Goal: Task Accomplishment & Management: Use online tool/utility

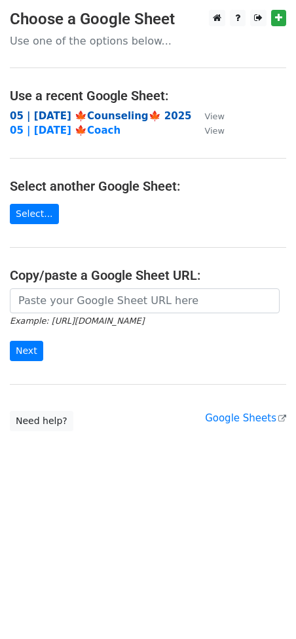
click at [82, 114] on strong "05 | [DATE] 🍁Counseling🍁 2025" at bounding box center [101, 116] width 182 height 12
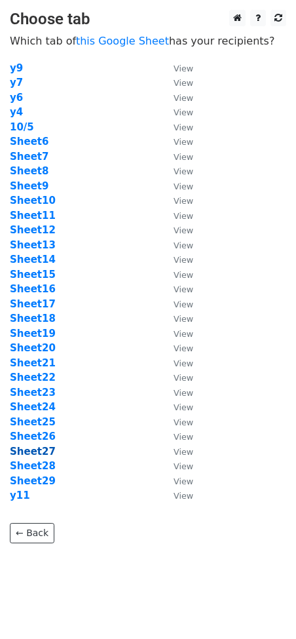
click at [40, 449] on strong "Sheet27" at bounding box center [33, 451] width 46 height 12
click at [43, 453] on strong "Sheet27" at bounding box center [33, 451] width 46 height 12
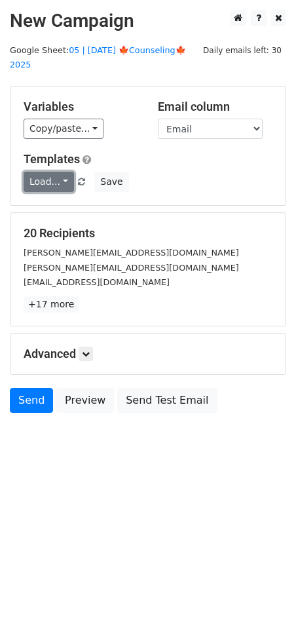
click at [50, 172] on link "Load..." at bounding box center [49, 182] width 50 height 20
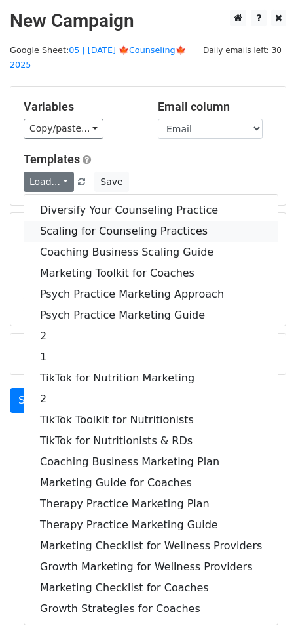
click at [89, 221] on link "Scaling for Counseling Practices" at bounding box center [151, 231] width 254 height 21
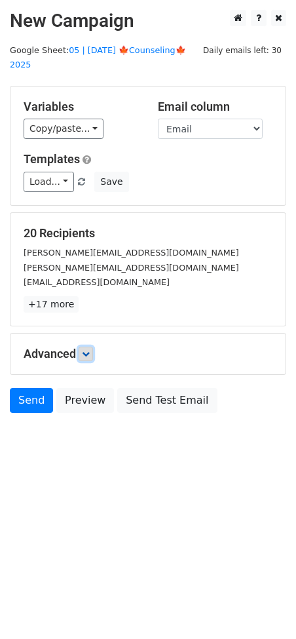
click at [81, 347] on link at bounding box center [86, 354] width 14 height 14
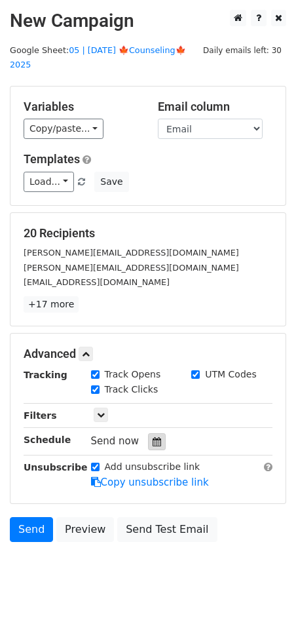
click at [153, 437] on icon at bounding box center [157, 441] width 9 height 9
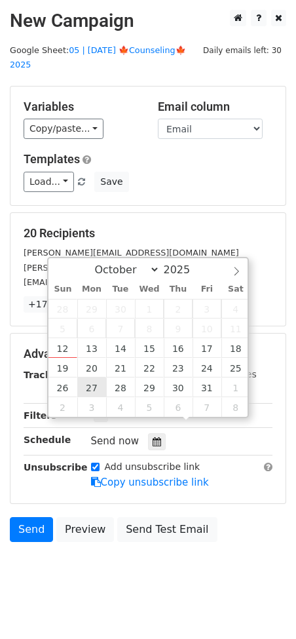
type input "2025-10-27 12:00"
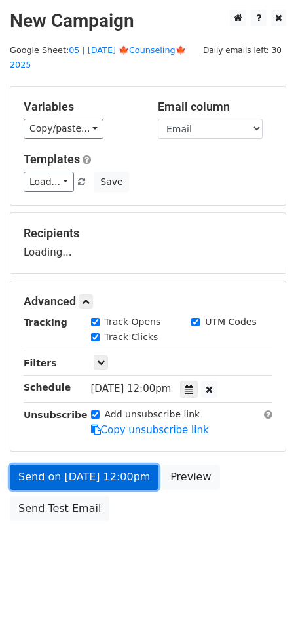
click at [74, 464] on link "Send on Oct 27 at 12:00pm" at bounding box center [84, 476] width 149 height 25
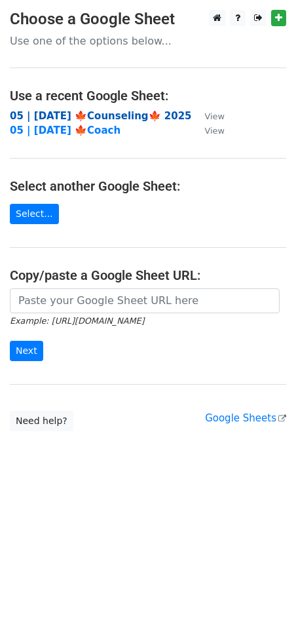
click at [98, 112] on strong "05 | [DATE] 🍁Counseling🍁 2025" at bounding box center [101, 116] width 182 height 12
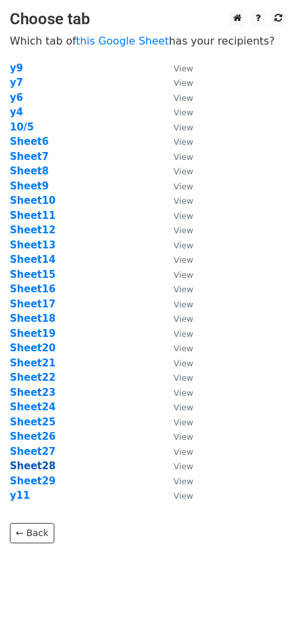
click at [35, 464] on strong "Sheet28" at bounding box center [33, 466] width 46 height 12
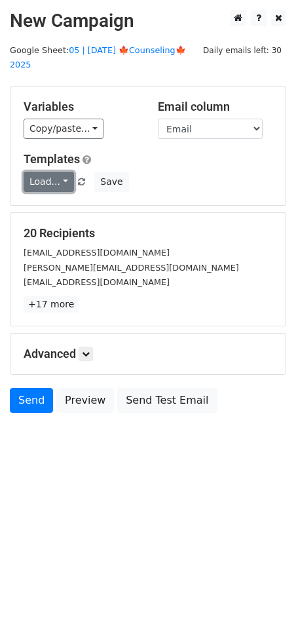
click at [53, 172] on link "Load..." at bounding box center [49, 182] width 50 height 20
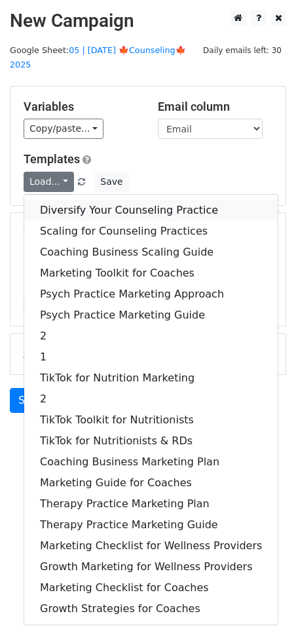
click at [80, 200] on link "Diversify Your Counseling Practice" at bounding box center [151, 210] width 254 height 21
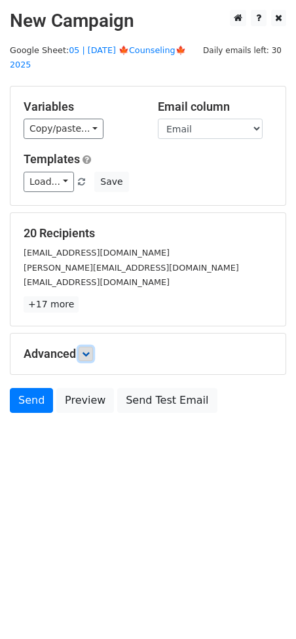
click at [85, 350] on icon at bounding box center [86, 354] width 8 height 8
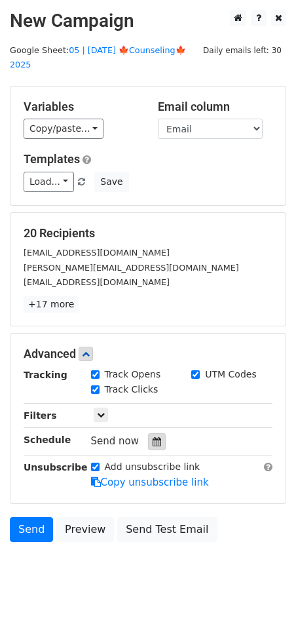
click at [152, 433] on div at bounding box center [157, 441] width 18 height 17
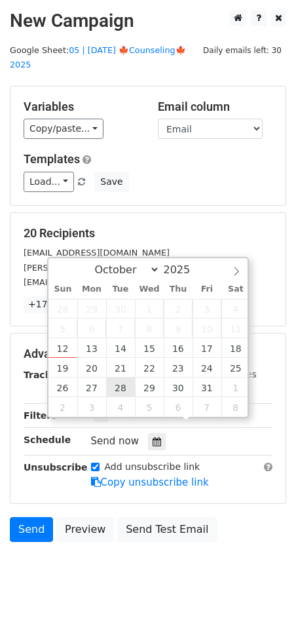
type input "2025-10-28 12:00"
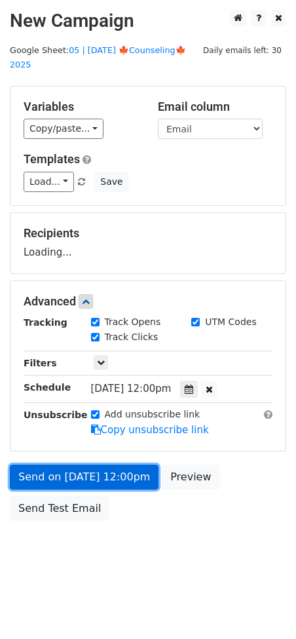
click at [117, 464] on link "Send on Oct 28 at 12:00pm" at bounding box center [84, 476] width 149 height 25
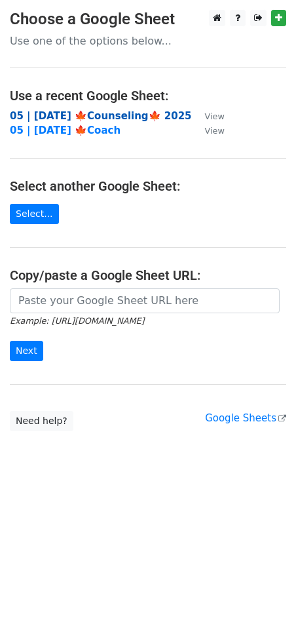
click at [81, 111] on strong "05 | [DATE] 🍁Counseling🍁 2025" at bounding box center [101, 116] width 182 height 12
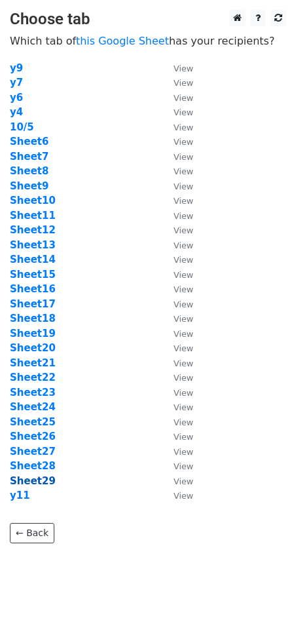
click at [35, 484] on strong "Sheet29" at bounding box center [33, 481] width 46 height 12
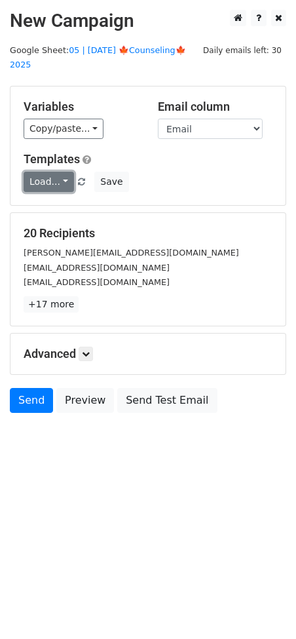
click at [60, 172] on link "Load..." at bounding box center [49, 182] width 50 height 20
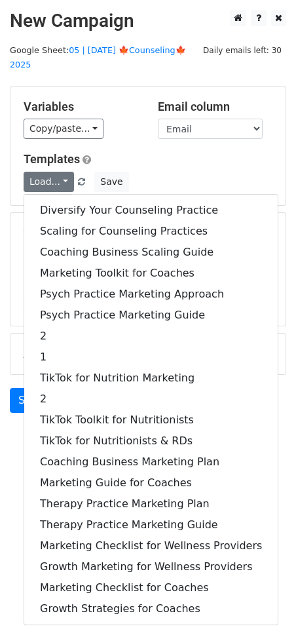
click at [75, 194] on div "Diversify Your Counseling Practice Scaling for Counseling Practices Coaching Bu…" at bounding box center [151, 409] width 255 height 431
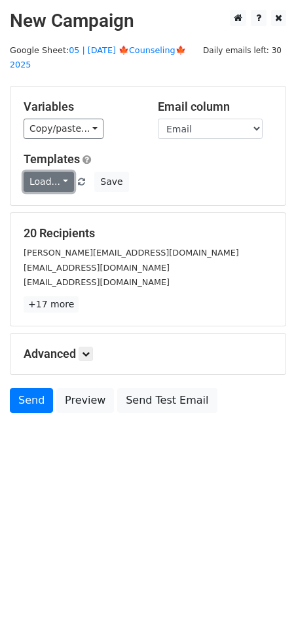
click at [50, 172] on link "Load..." at bounding box center [49, 182] width 50 height 20
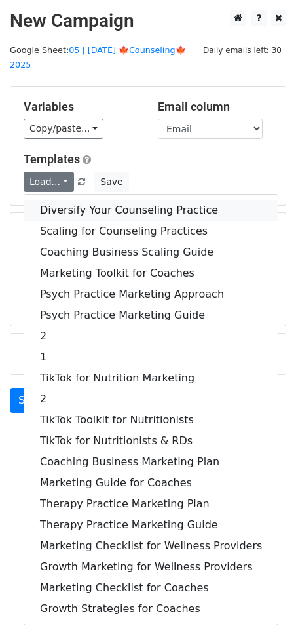
click at [55, 200] on link "Diversify Your Counseling Practice" at bounding box center [151, 210] width 254 height 21
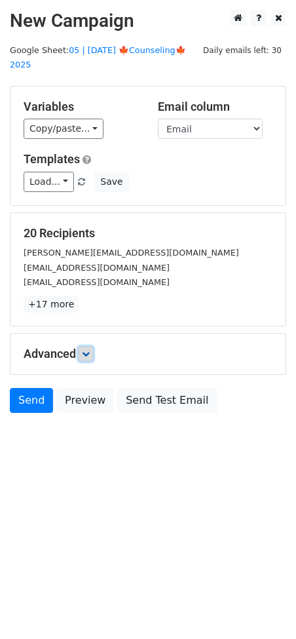
click at [90, 350] on icon at bounding box center [86, 354] width 8 height 8
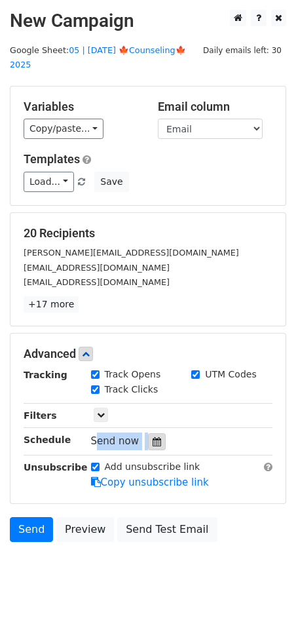
click at [145, 417] on div "Tracking Track Opens UTM Codes Track Clicks Filters Only include spreadsheet ro…" at bounding box center [148, 429] width 249 height 123
click at [148, 433] on div at bounding box center [157, 441] width 18 height 17
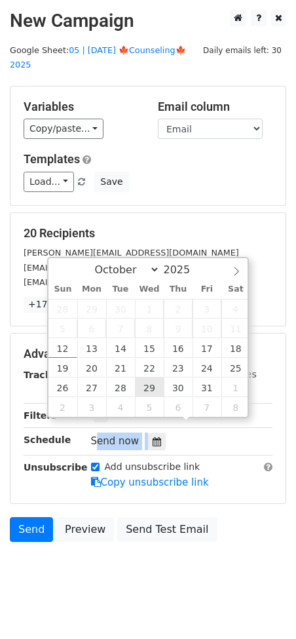
type input "[DATE] 12:00"
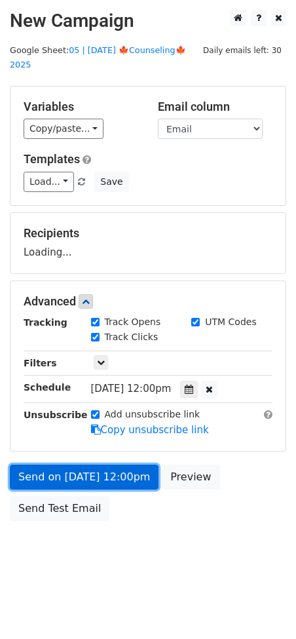
click at [126, 464] on link "Send on [DATE] 12:00pm" at bounding box center [84, 476] width 149 height 25
